Goal: Find specific page/section: Find specific page/section

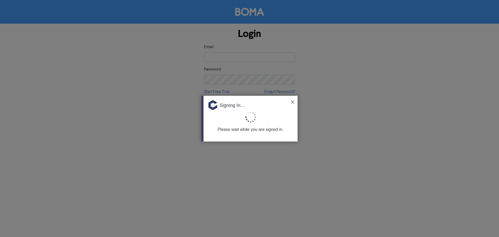
type input "[PERSON_NAME][EMAIL_ADDRESS][PERSON_NAME][DOMAIN_NAME]"
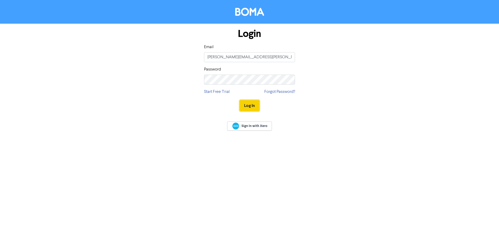
click at [247, 104] on button "Log In" at bounding box center [250, 105] width 20 height 11
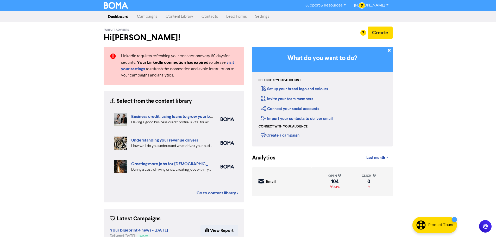
click at [209, 14] on link "Contacts" at bounding box center [209, 16] width 25 height 10
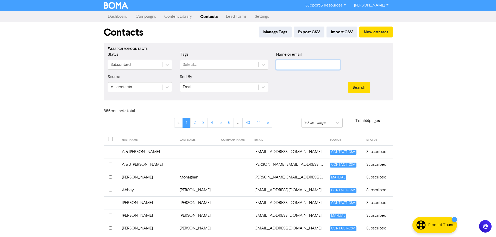
click at [297, 65] on input "text" at bounding box center [308, 65] width 64 height 10
type input "[PERSON_NAME]"
click at [348, 82] on button "Search" at bounding box center [359, 87] width 22 height 11
